Goal: Task Accomplishment & Management: Complete application form

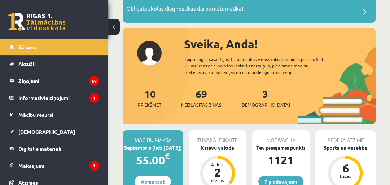
scroll to position [81, 0]
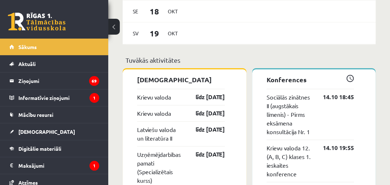
scroll to position [603, 0]
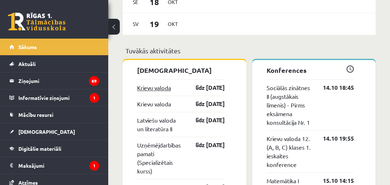
click at [167, 92] on link "Krievu valoda" at bounding box center [154, 87] width 34 height 9
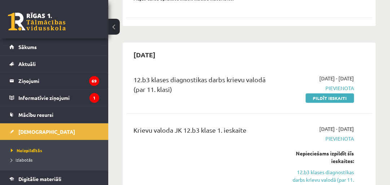
scroll to position [150, 0]
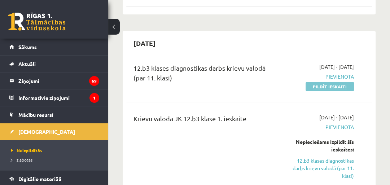
click at [331, 88] on link "Pildīt ieskaiti" at bounding box center [329, 86] width 48 height 9
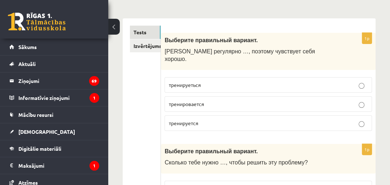
scroll to position [115, 0]
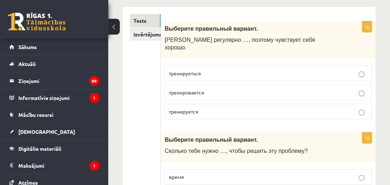
click at [229, 108] on p "тренируется" at bounding box center [267, 112] width 199 height 8
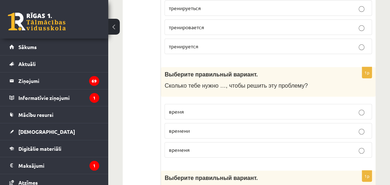
scroll to position [204, 0]
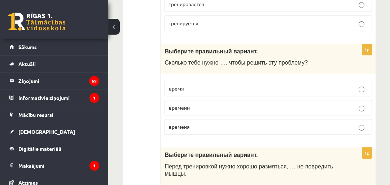
click at [255, 100] on label "времени" at bounding box center [267, 108] width 207 height 16
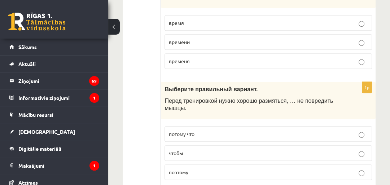
scroll to position [312, 0]
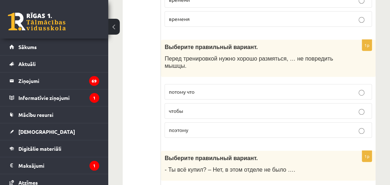
click at [299, 107] on p "чтобы" at bounding box center [267, 111] width 199 height 8
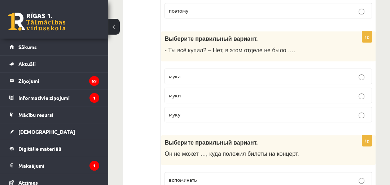
scroll to position [434, 0]
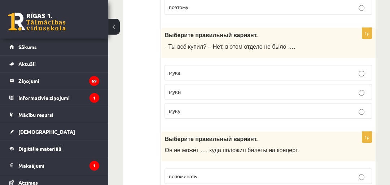
click at [249, 88] on p "муки" at bounding box center [267, 92] width 199 height 8
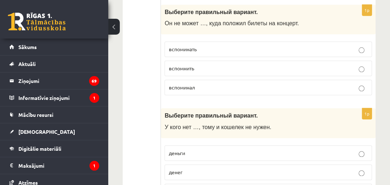
scroll to position [565, 0]
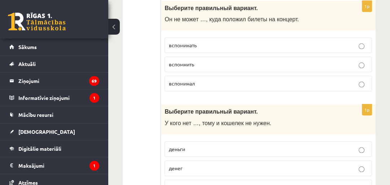
click at [211, 61] on p "вспомнить" at bounding box center [267, 65] width 199 height 8
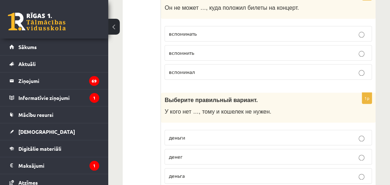
scroll to position [627, 0]
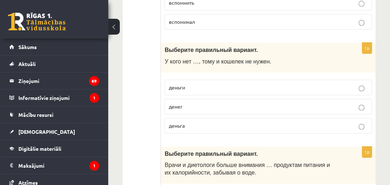
click at [203, 101] on label "денег" at bounding box center [267, 107] width 207 height 16
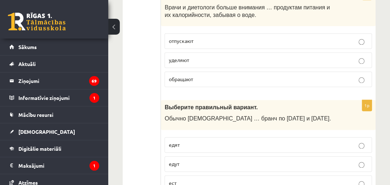
scroll to position [773, 0]
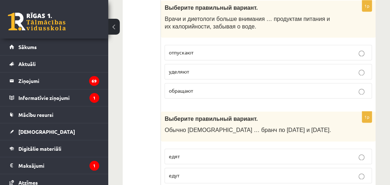
click at [204, 68] on p "уделяют" at bounding box center [267, 72] width 199 height 8
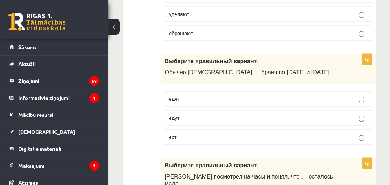
scroll to position [842, 0]
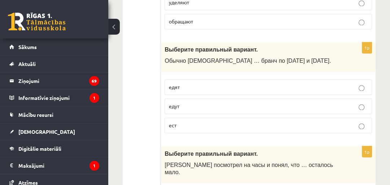
click at [223, 83] on p "едят" at bounding box center [267, 87] width 199 height 8
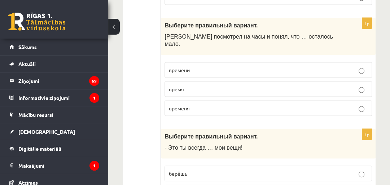
scroll to position [965, 0]
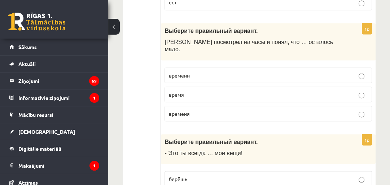
click at [208, 71] on p "времени" at bounding box center [267, 75] width 199 height 8
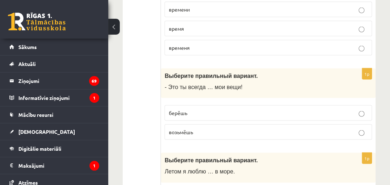
scroll to position [1073, 0]
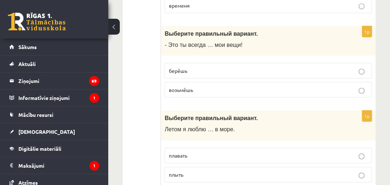
click at [287, 63] on label "берёшь" at bounding box center [267, 71] width 207 height 16
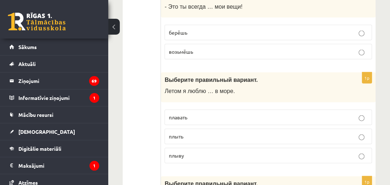
scroll to position [1142, 0]
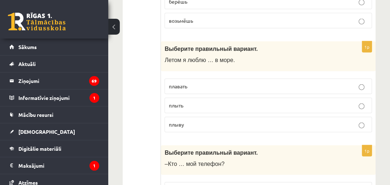
click at [191, 83] on p "плавать" at bounding box center [267, 87] width 199 height 8
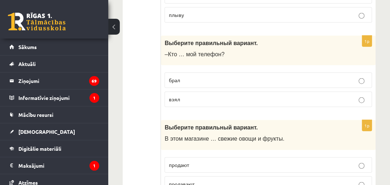
scroll to position [1250, 0]
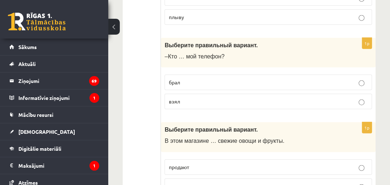
click at [203, 94] on label "взял" at bounding box center [267, 102] width 207 height 16
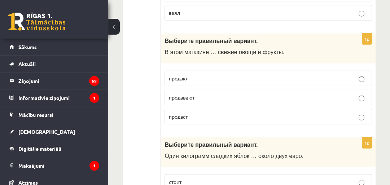
scroll to position [1340, 0]
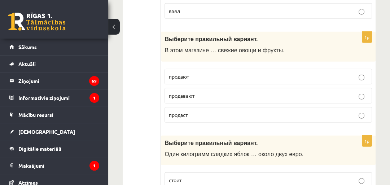
click at [204, 73] on p "продают" at bounding box center [267, 77] width 199 height 8
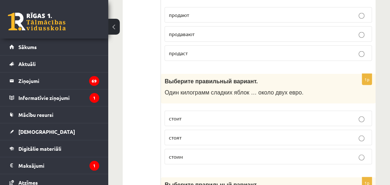
scroll to position [1406, 0]
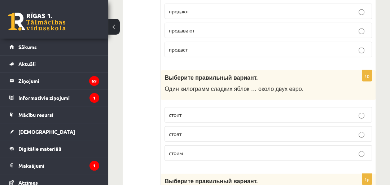
click at [210, 111] on p "стоит" at bounding box center [267, 115] width 199 height 8
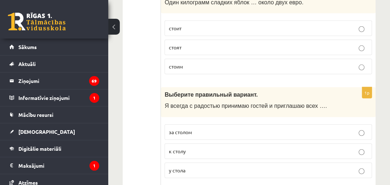
scroll to position [1488, 0]
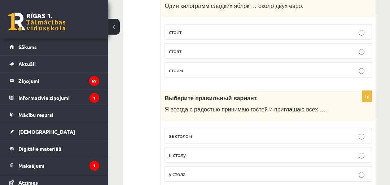
click at [214, 151] on p "к столу" at bounding box center [267, 155] width 199 height 8
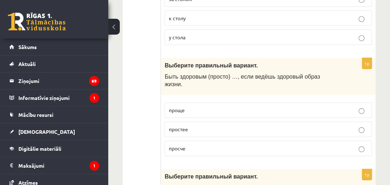
scroll to position [1627, 0]
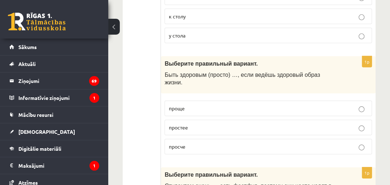
click at [194, 105] on p "проще" at bounding box center [267, 109] width 199 height 8
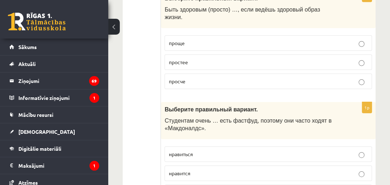
scroll to position [1719, 0]
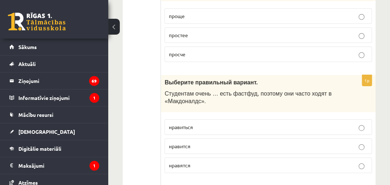
click at [213, 142] on p "нравится" at bounding box center [267, 146] width 199 height 8
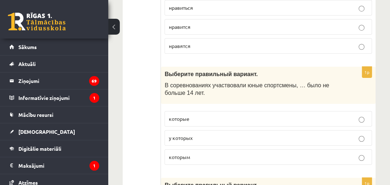
scroll to position [1827, 0]
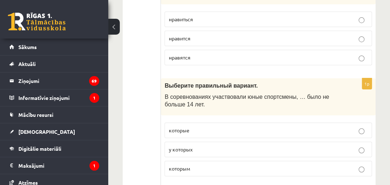
click at [196, 165] on p "которым" at bounding box center [267, 169] width 199 height 8
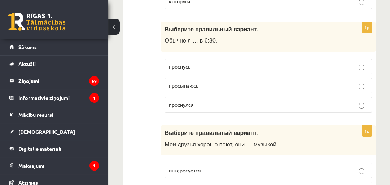
scroll to position [2000, 0]
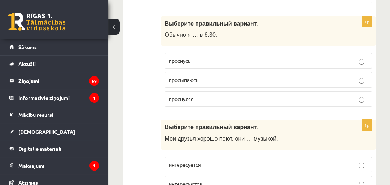
click at [219, 76] on p "просыпаюсь" at bounding box center [267, 80] width 199 height 8
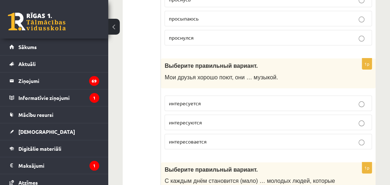
scroll to position [2065, 0]
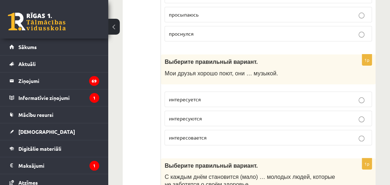
click at [213, 134] on p "интересовается" at bounding box center [267, 138] width 199 height 8
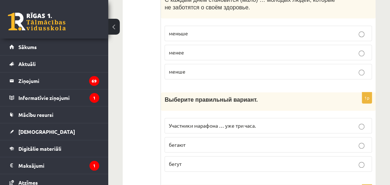
scroll to position [2258, 0]
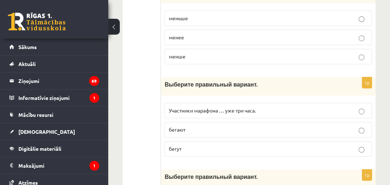
click at [225, 126] on p "бегают" at bounding box center [267, 130] width 199 height 8
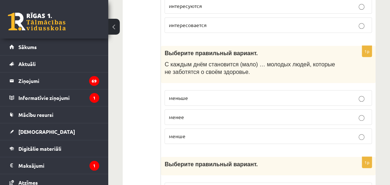
scroll to position [2171, 0]
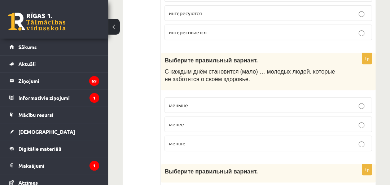
click at [230, 101] on p "меньше" at bounding box center [267, 105] width 199 height 8
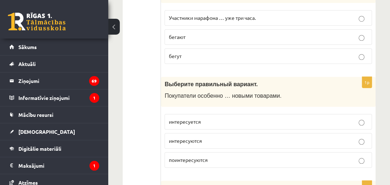
scroll to position [2359, 0]
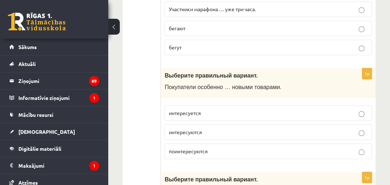
click at [216, 144] on label "поинтересуются" at bounding box center [267, 152] width 207 height 16
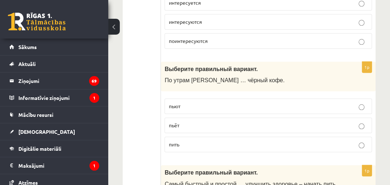
scroll to position [2471, 0]
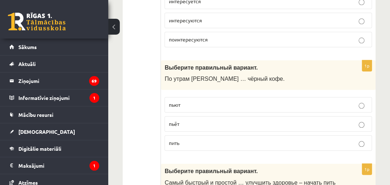
click at [225, 139] on p "пить" at bounding box center [267, 143] width 199 height 8
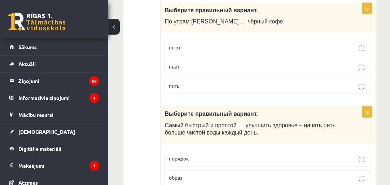
scroll to position [2570, 0]
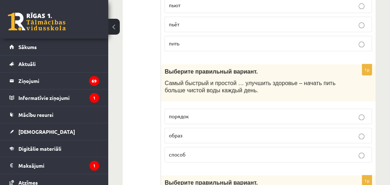
click at [236, 128] on label "образ" at bounding box center [267, 136] width 207 height 16
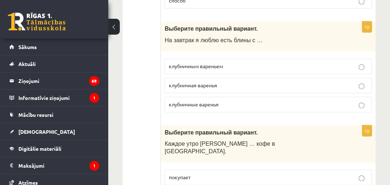
scroll to position [2697, 0]
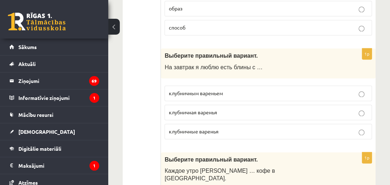
click at [234, 89] on p "клубничным вареньем" at bounding box center [267, 93] width 199 height 8
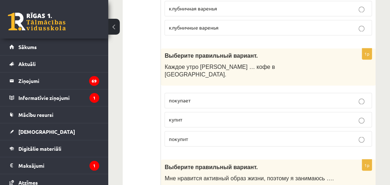
scroll to position [2813, 0]
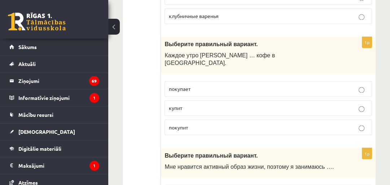
click at [201, 85] on p "покупает" at bounding box center [267, 89] width 199 height 8
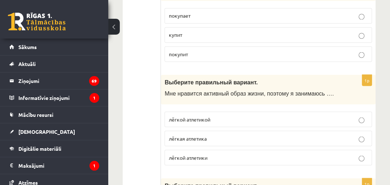
scroll to position [2897, 0]
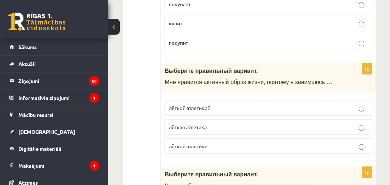
click at [217, 142] on p "лёгкой атлетики" at bounding box center [267, 146] width 199 height 8
click at [226, 104] on p "лёгкой атлетикой" at bounding box center [267, 108] width 199 height 8
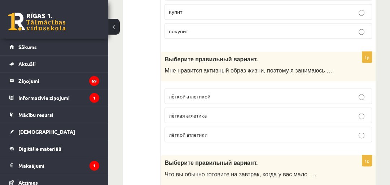
scroll to position [2954, 0]
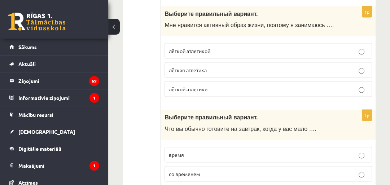
click at [262, 151] on p "время" at bounding box center [267, 155] width 199 height 8
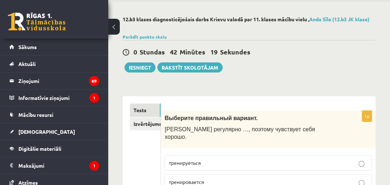
scroll to position [52, 0]
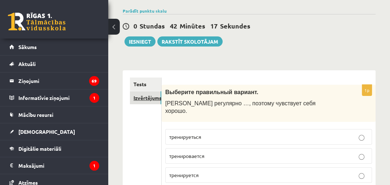
click at [136, 100] on link "Izvērtējums!" at bounding box center [145, 97] width 31 height 13
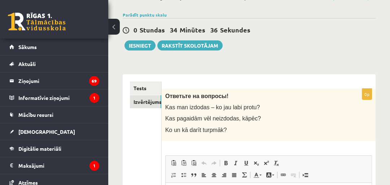
scroll to position [45, 0]
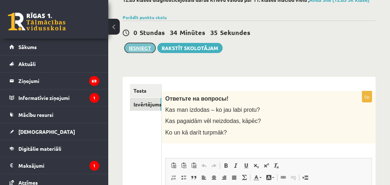
click at [138, 50] on button "Iesniegt" at bounding box center [139, 48] width 31 height 10
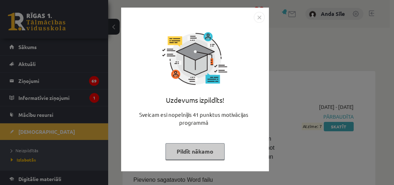
click at [184, 156] on button "Pildīt nākamo" at bounding box center [195, 151] width 59 height 17
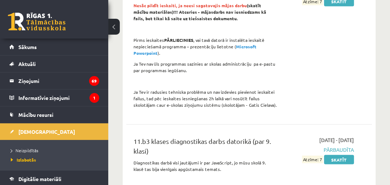
scroll to position [857, 0]
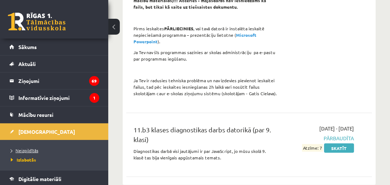
click at [16, 148] on span "Neizpildītās" at bounding box center [24, 150] width 27 height 6
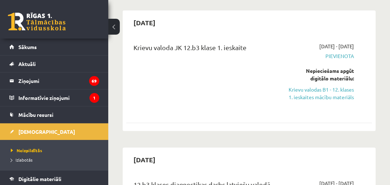
scroll to position [163, 0]
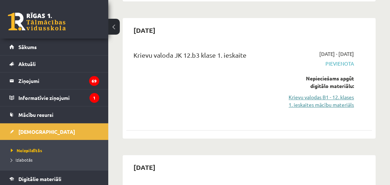
click at [339, 104] on link "Krievu valodas B1 - 12. klases 1. ieskaites mācību materiāls" at bounding box center [320, 100] width 66 height 15
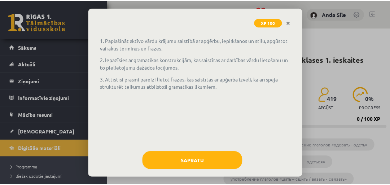
scroll to position [49, 0]
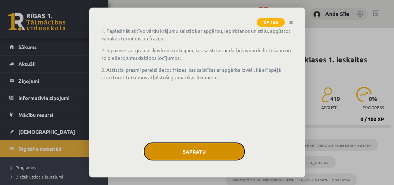
click at [182, 154] on button "Sapratu" at bounding box center [194, 151] width 101 height 18
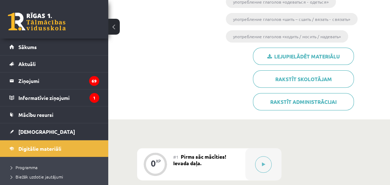
scroll to position [157, 0]
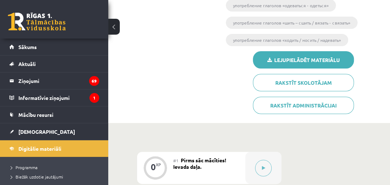
click at [340, 58] on link "Lejupielādēt materiālu" at bounding box center [303, 59] width 101 height 17
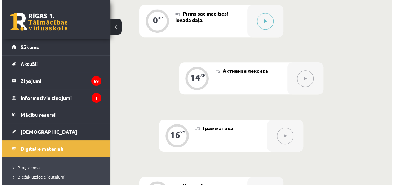
scroll to position [303, 0]
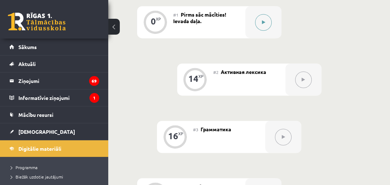
click at [263, 22] on icon at bounding box center [263, 22] width 3 height 4
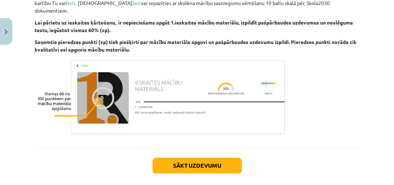
scroll to position [497, 0]
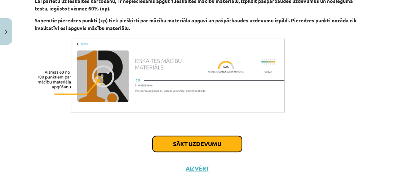
click at [219, 136] on button "Sākt uzdevumu" at bounding box center [197, 144] width 89 height 16
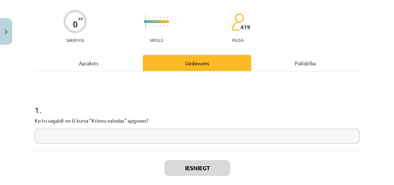
scroll to position [55, 0]
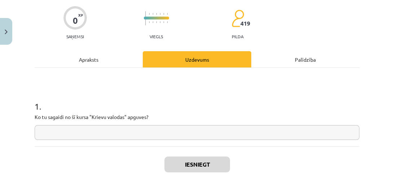
click at [213, 138] on input "text" at bounding box center [197, 132] width 325 height 15
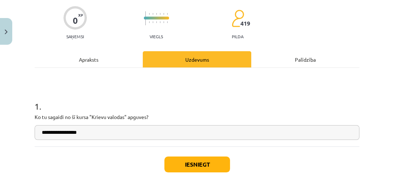
type input "**********"
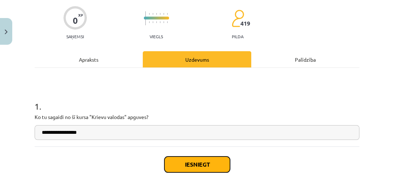
click at [182, 168] on button "Iesniegt" at bounding box center [197, 164] width 66 height 16
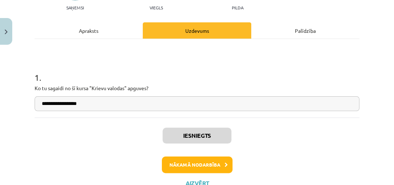
scroll to position [86, 0]
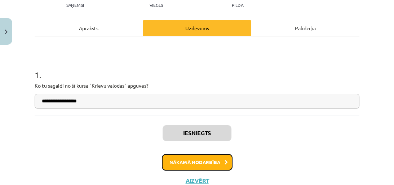
click at [216, 160] on button "Nākamā nodarbība" at bounding box center [197, 162] width 71 height 17
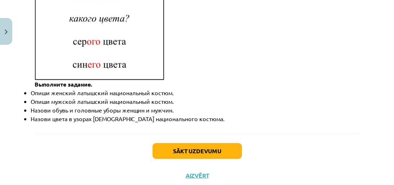
scroll to position [1163, 0]
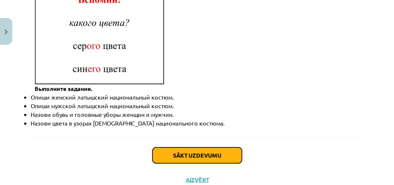
click at [233, 147] on button "Sākt uzdevumu" at bounding box center [197, 155] width 89 height 16
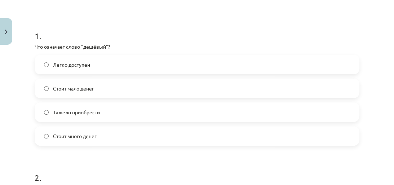
scroll to position [124, 0]
click at [144, 87] on label "Стоит мало денег" at bounding box center [196, 89] width 323 height 18
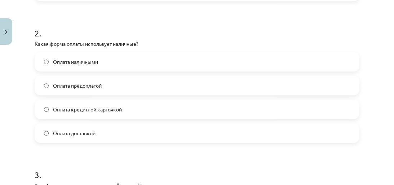
scroll to position [286, 0]
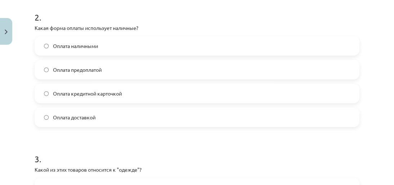
click at [147, 43] on label "Оплата наличными" at bounding box center [196, 46] width 323 height 18
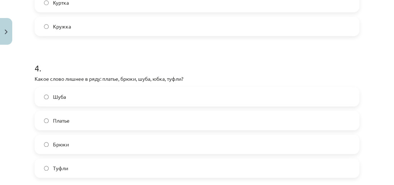
scroll to position [517, 0]
click at [172, 164] on label "Туфли" at bounding box center [196, 169] width 323 height 18
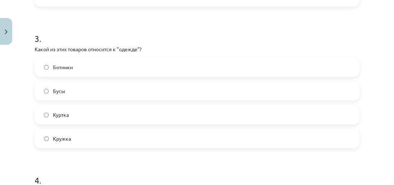
scroll to position [405, 0]
click at [117, 115] on label "Куртка" at bounding box center [196, 116] width 323 height 18
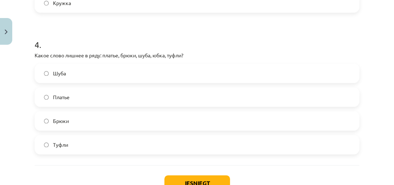
scroll to position [564, 0]
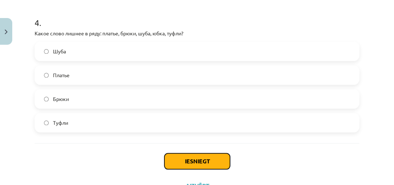
click at [214, 161] on button "Iesniegt" at bounding box center [197, 161] width 66 height 16
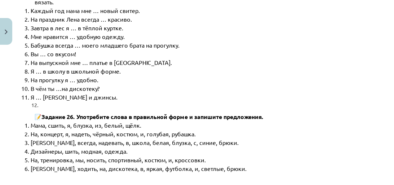
scroll to position [3779, 0]
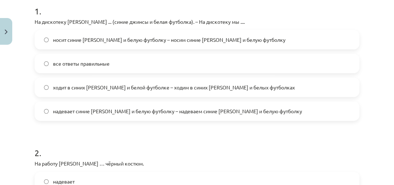
scroll to position [145, 0]
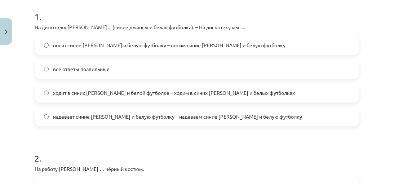
click at [130, 44] on span "носит синие [PERSON_NAME] и белую футболку – носим синие [PERSON_NAME] и белую …" at bounding box center [169, 45] width 233 height 8
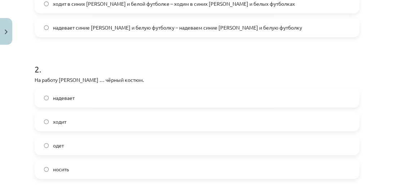
scroll to position [270, 0]
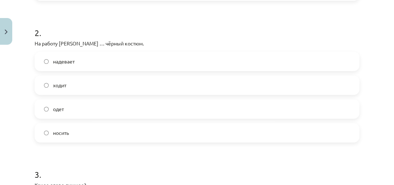
click at [130, 62] on label "надевает" at bounding box center [196, 61] width 323 height 18
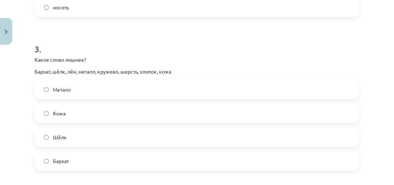
scroll to position [406, 0]
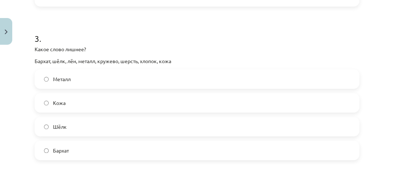
click at [156, 81] on label "Металл" at bounding box center [196, 79] width 323 height 18
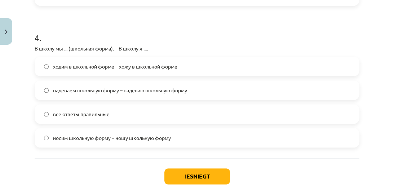
scroll to position [556, 0]
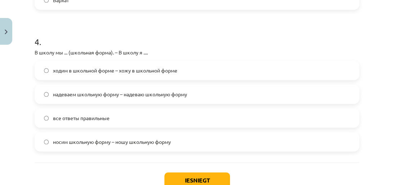
click at [199, 66] on label "ходим в школьной форме – хожу в школьной форме" at bounding box center [196, 70] width 323 height 18
click at [182, 174] on button "Iesniegt" at bounding box center [197, 180] width 66 height 16
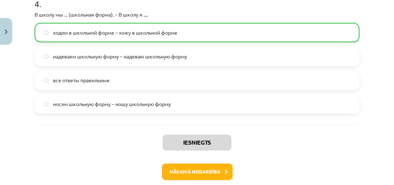
scroll to position [613, 0]
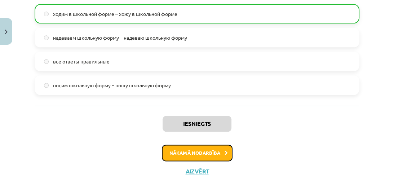
click at [215, 154] on button "Nākamā nodarbība" at bounding box center [197, 153] width 71 height 17
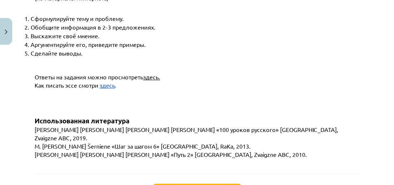
scroll to position [2863, 0]
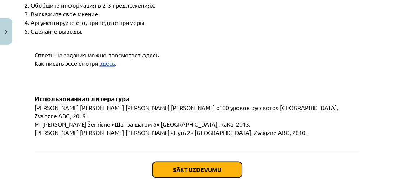
click at [206, 162] on button "Sākt uzdevumu" at bounding box center [197, 170] width 89 height 16
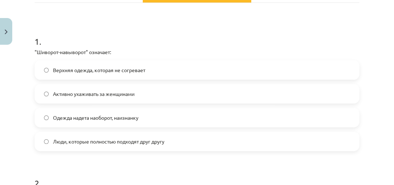
scroll to position [116, 0]
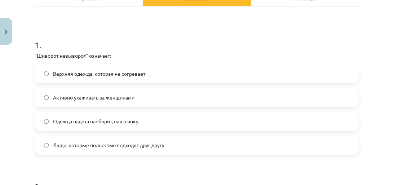
click at [138, 118] on span "Одежда надета наоборот, наизнанку" at bounding box center [95, 122] width 85 height 8
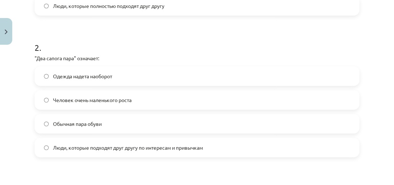
scroll to position [258, 0]
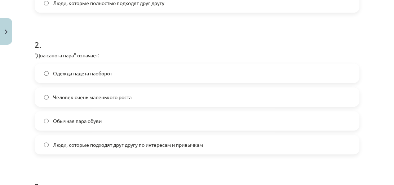
click at [169, 146] on span "Люди, которые подходят друг другу по интересам и привычкам" at bounding box center [128, 145] width 150 height 8
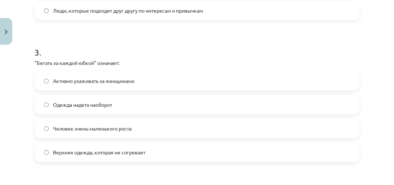
scroll to position [391, 0]
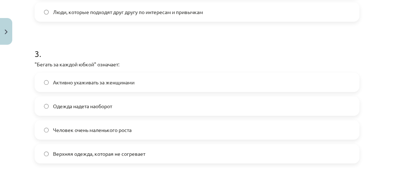
click at [140, 85] on label "Активно ухаживать за женщинами" at bounding box center [196, 82] width 323 height 18
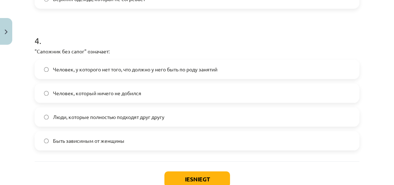
scroll to position [544, 0]
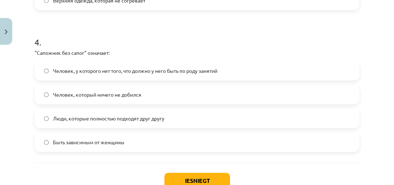
click at [179, 72] on span "Человек, у которого нет того, что должно у него быть по роду занятий" at bounding box center [135, 71] width 164 height 8
click at [173, 178] on button "Iesniegt" at bounding box center [197, 181] width 66 height 16
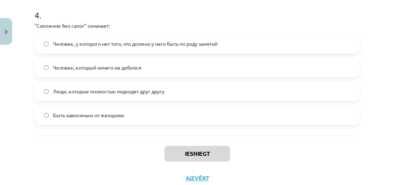
scroll to position [586, 0]
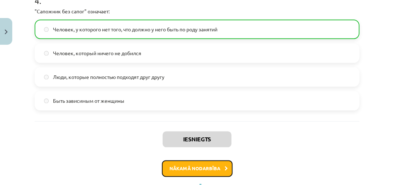
click at [202, 163] on button "Nākamā nodarbība" at bounding box center [197, 168] width 71 height 17
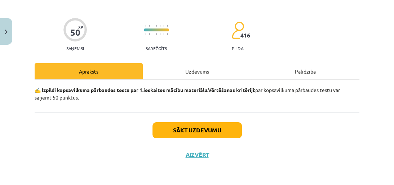
scroll to position [18, 0]
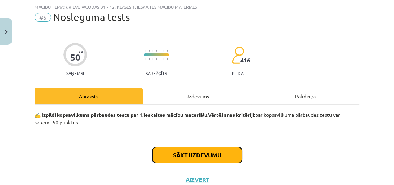
click at [208, 159] on button "Sākt uzdevumu" at bounding box center [197, 155] width 89 height 16
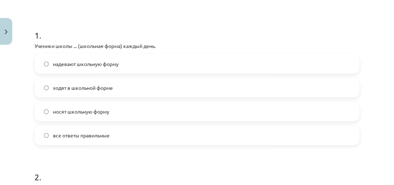
scroll to position [120, 0]
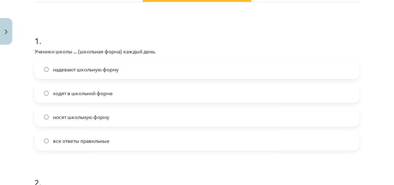
click at [103, 137] on span "все ответы правильные" at bounding box center [81, 141] width 57 height 8
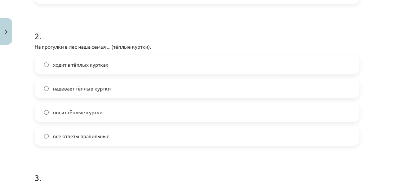
scroll to position [282, 0]
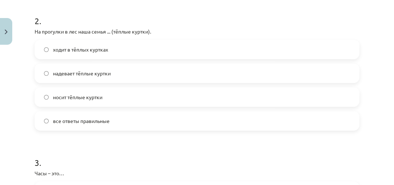
click at [123, 48] on label "ходит в тёплых куртках" at bounding box center [196, 49] width 323 height 18
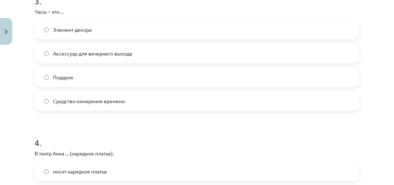
scroll to position [455, 0]
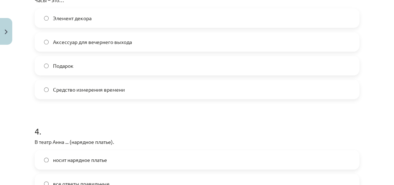
click at [124, 88] on span "Средство измерения времени" at bounding box center [89, 90] width 72 height 8
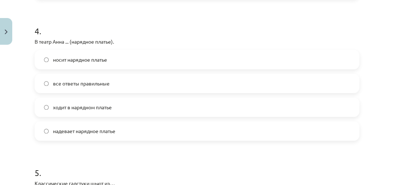
scroll to position [528, 0]
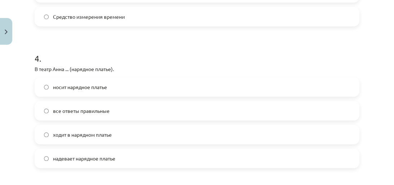
click at [121, 110] on label "все ответы правильные" at bounding box center [196, 111] width 323 height 18
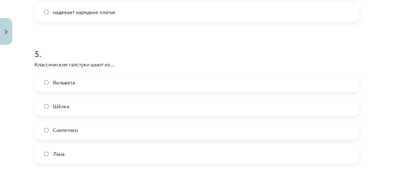
scroll to position [689, 0]
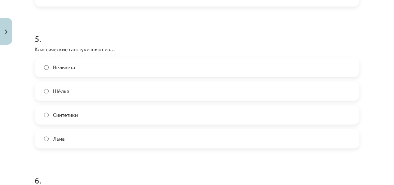
click at [180, 95] on label "Шёлка" at bounding box center [196, 91] width 323 height 18
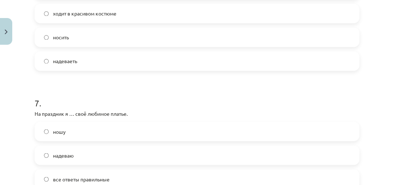
scroll to position [917, 0]
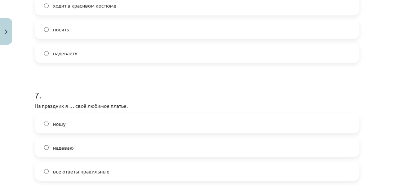
click at [137, 6] on label "ходит в красивом костюме" at bounding box center [196, 5] width 323 height 18
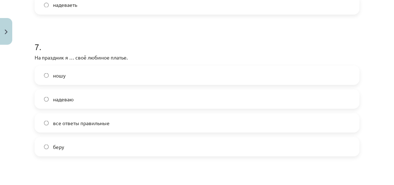
scroll to position [973, 0]
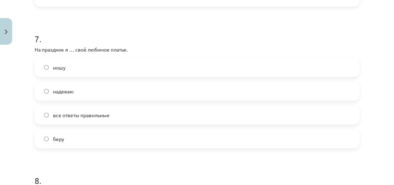
click at [170, 87] on label "надеваю" at bounding box center [196, 91] width 323 height 18
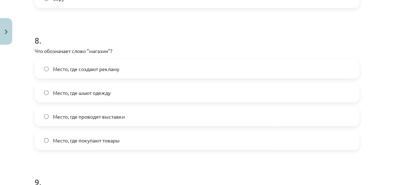
scroll to position [1118, 0]
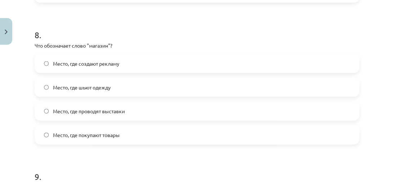
click at [323, 138] on label "Место, где покупают товары" at bounding box center [196, 135] width 323 height 18
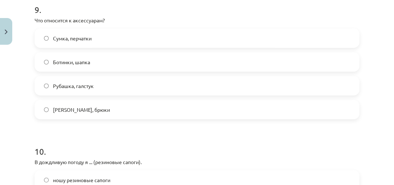
scroll to position [1275, 0]
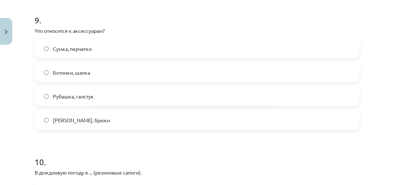
click at [342, 48] on label "Сумка, перчатки" at bounding box center [196, 49] width 323 height 18
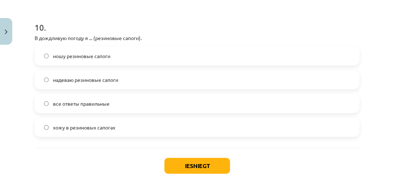
scroll to position [1415, 0]
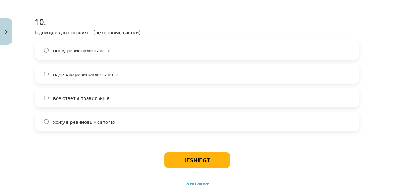
click at [281, 100] on label "все ответы правильные" at bounding box center [196, 98] width 323 height 18
click at [176, 75] on label "надеваю резиновые сапоги" at bounding box center [196, 74] width 323 height 18
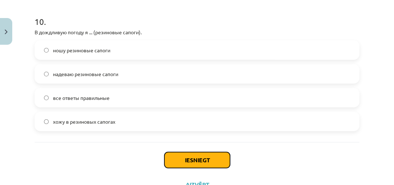
click at [184, 159] on button "Iesniegt" at bounding box center [197, 160] width 66 height 16
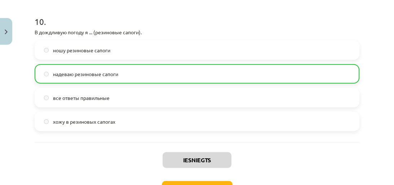
click at [218, 180] on div "Iesniegts Nākamā nodarbība Aizvērt" at bounding box center [197, 179] width 325 height 74
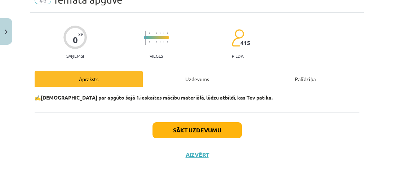
scroll to position [18, 0]
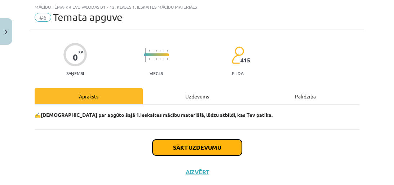
click at [223, 149] on button "Sākt uzdevumu" at bounding box center [197, 148] width 89 height 16
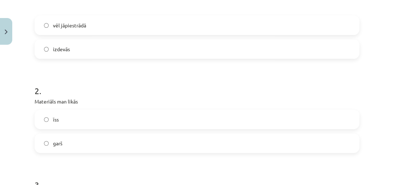
scroll to position [173, 0]
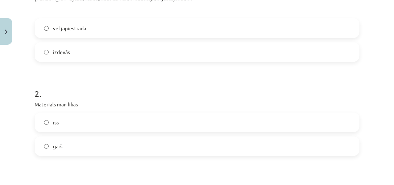
click at [334, 25] on label "vēl jāpiestrādā" at bounding box center [196, 28] width 323 height 18
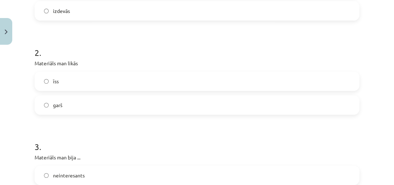
scroll to position [221, 0]
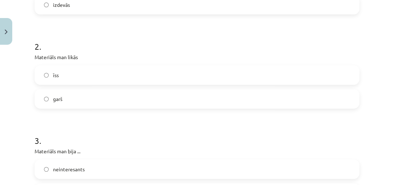
click at [320, 98] on label "garš" at bounding box center [196, 99] width 323 height 18
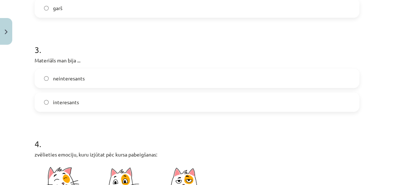
scroll to position [313, 0]
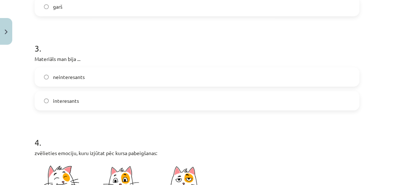
click at [335, 99] on label "interesants" at bounding box center [196, 101] width 323 height 18
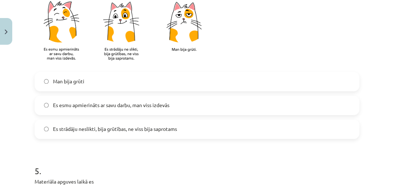
scroll to position [479, 0]
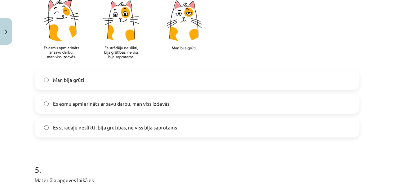
click at [238, 119] on label "Es strādāju neslikti, bija grūtības, ne viss bija saprotams" at bounding box center [196, 128] width 323 height 18
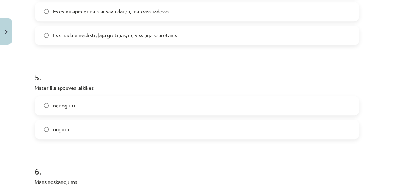
scroll to position [595, 0]
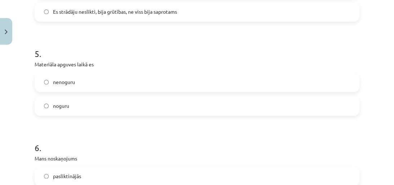
click at [290, 76] on label "nenoguru" at bounding box center [196, 82] width 323 height 18
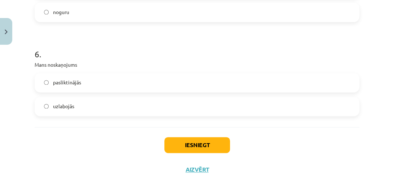
scroll to position [699, 0]
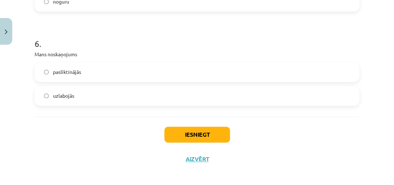
click at [262, 73] on label "pasliktinājās" at bounding box center [196, 72] width 323 height 18
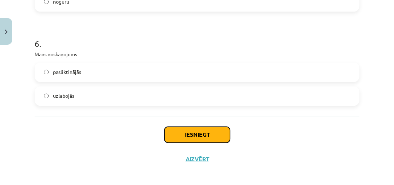
click at [211, 127] on button "Iesniegt" at bounding box center [197, 135] width 66 height 16
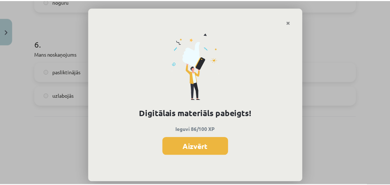
scroll to position [303, 0]
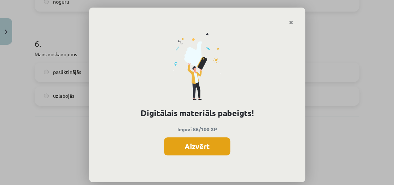
click at [175, 150] on button "Aizvērt" at bounding box center [197, 146] width 66 height 18
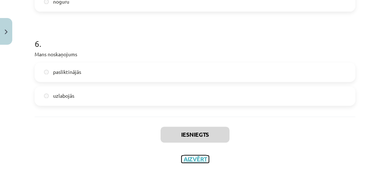
click at [189, 159] on button "Aizvērt" at bounding box center [194, 158] width 27 height 7
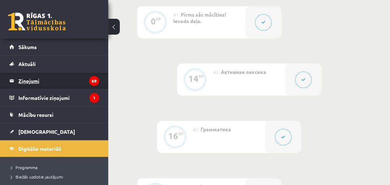
click at [48, 79] on legend "Ziņojumi 69" at bounding box center [58, 80] width 81 height 17
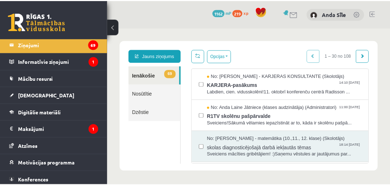
scroll to position [39, 0]
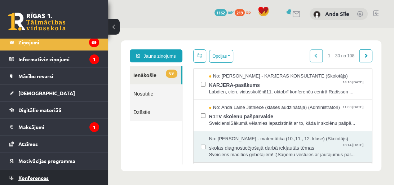
click at [48, 176] on span "Konferences" at bounding box center [33, 178] width 30 height 6
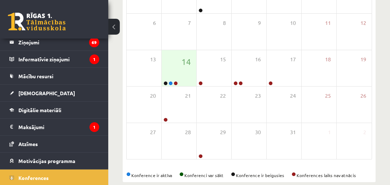
scroll to position [159, 0]
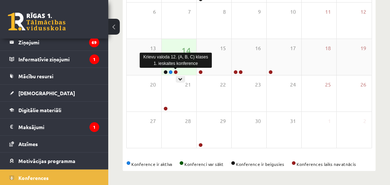
click at [175, 70] on link at bounding box center [175, 72] width 4 height 4
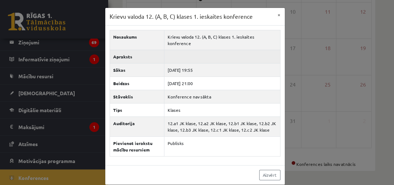
click at [203, 50] on td at bounding box center [222, 56] width 116 height 13
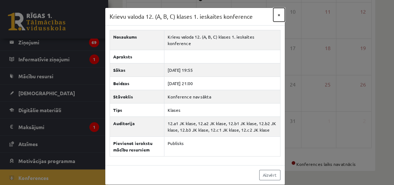
click at [279, 15] on button "×" at bounding box center [279, 15] width 12 height 14
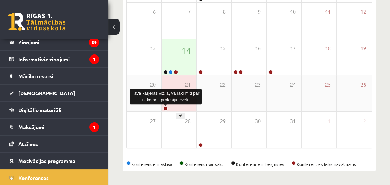
click at [163, 108] on link at bounding box center [165, 108] width 4 height 4
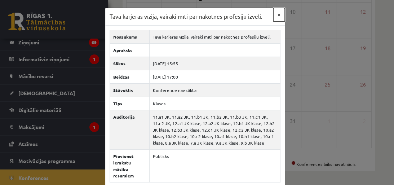
click at [275, 17] on button "×" at bounding box center [279, 15] width 12 height 14
